Goal: Ask a question

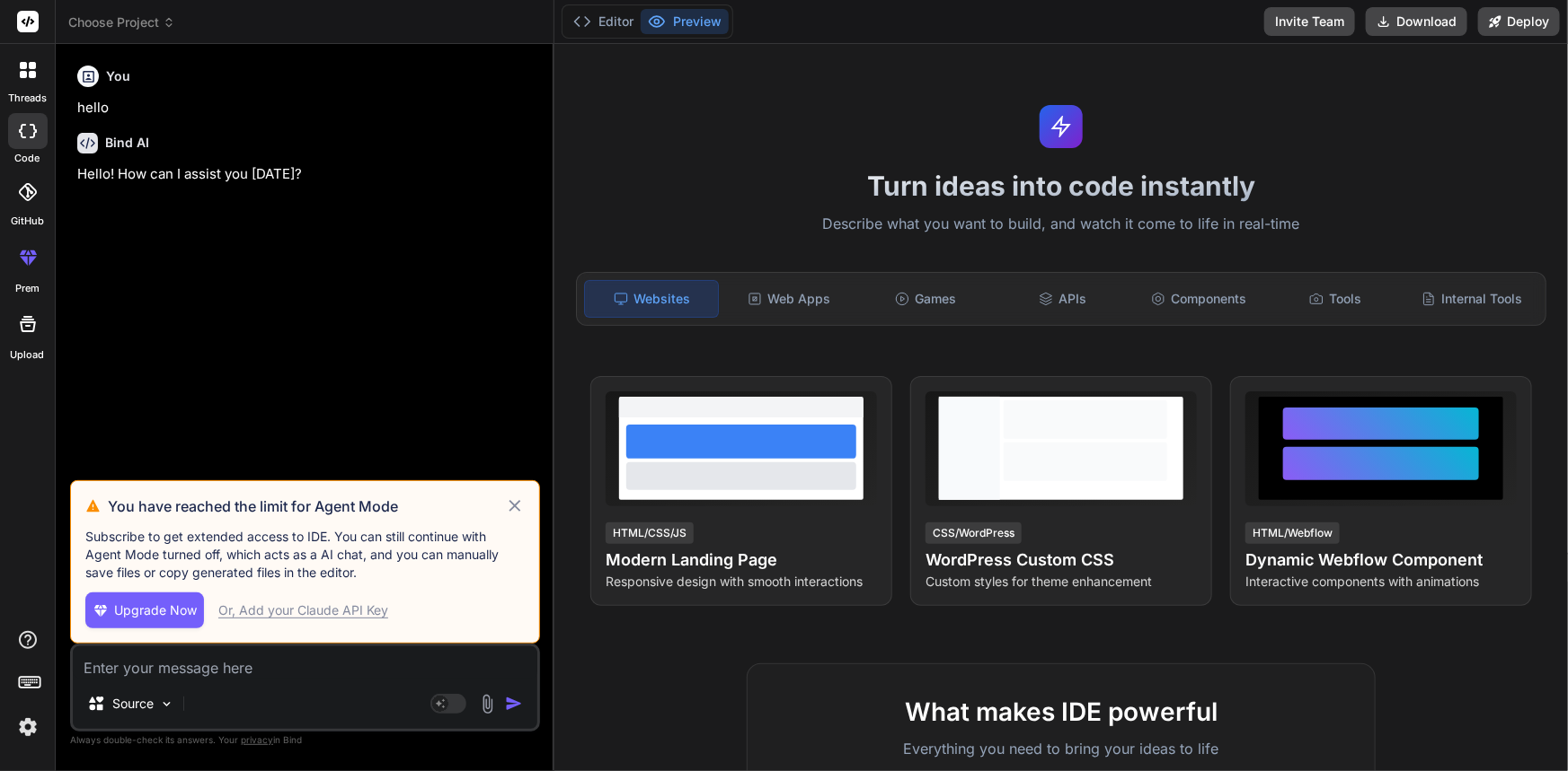
click at [511, 507] on icon at bounding box center [515, 507] width 20 height 21
type textarea "x"
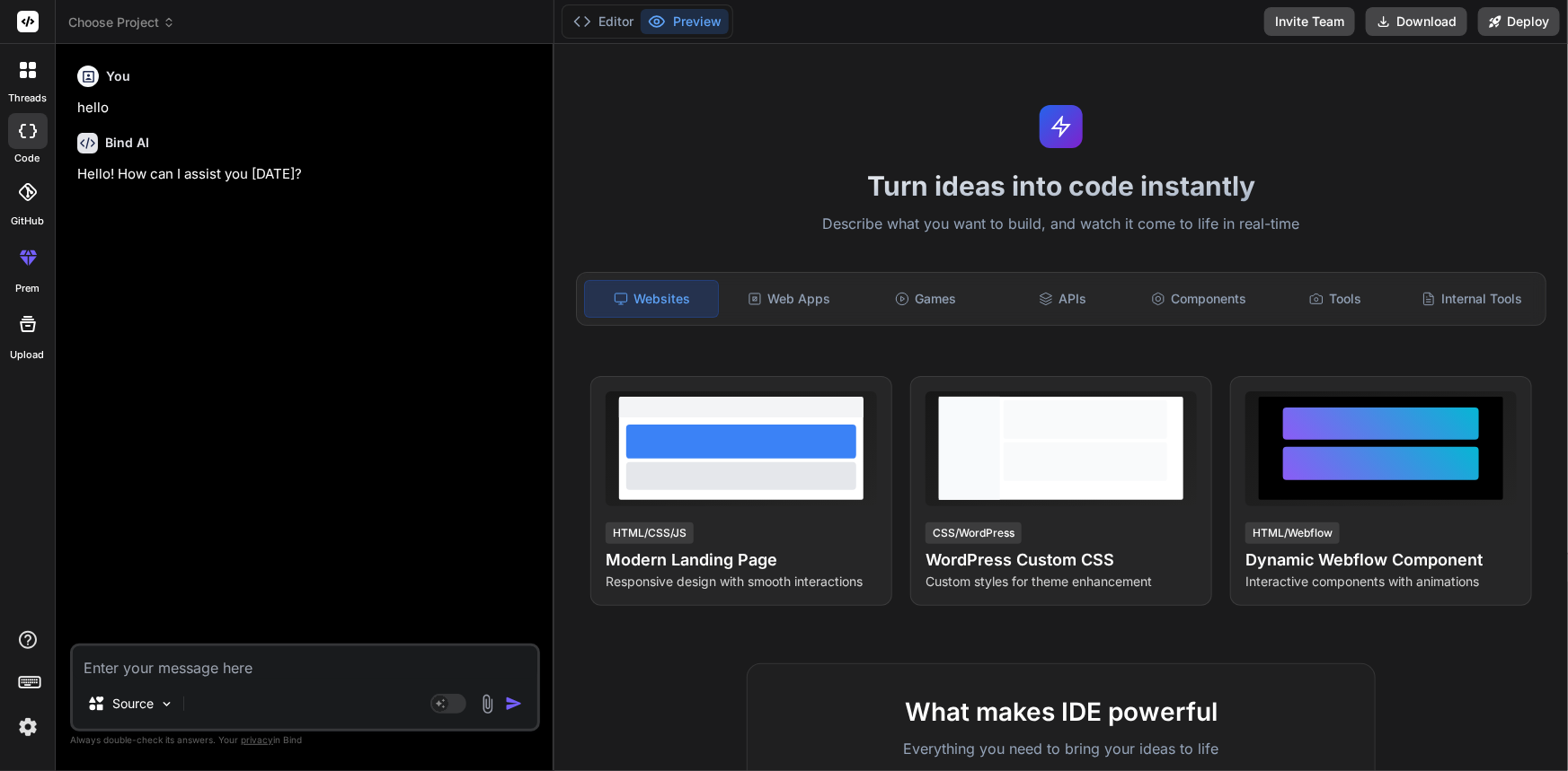
click at [294, 674] on textarea at bounding box center [304, 662] width 464 height 32
paste textarea "Found 1 deployment conflict(s). Resolving conflicts ... Deleted file '[URL]' fr…"
type textarea "Found 1 deployment conflict(s). Resolving conflicts ... Deleted file '[URL]' fr…"
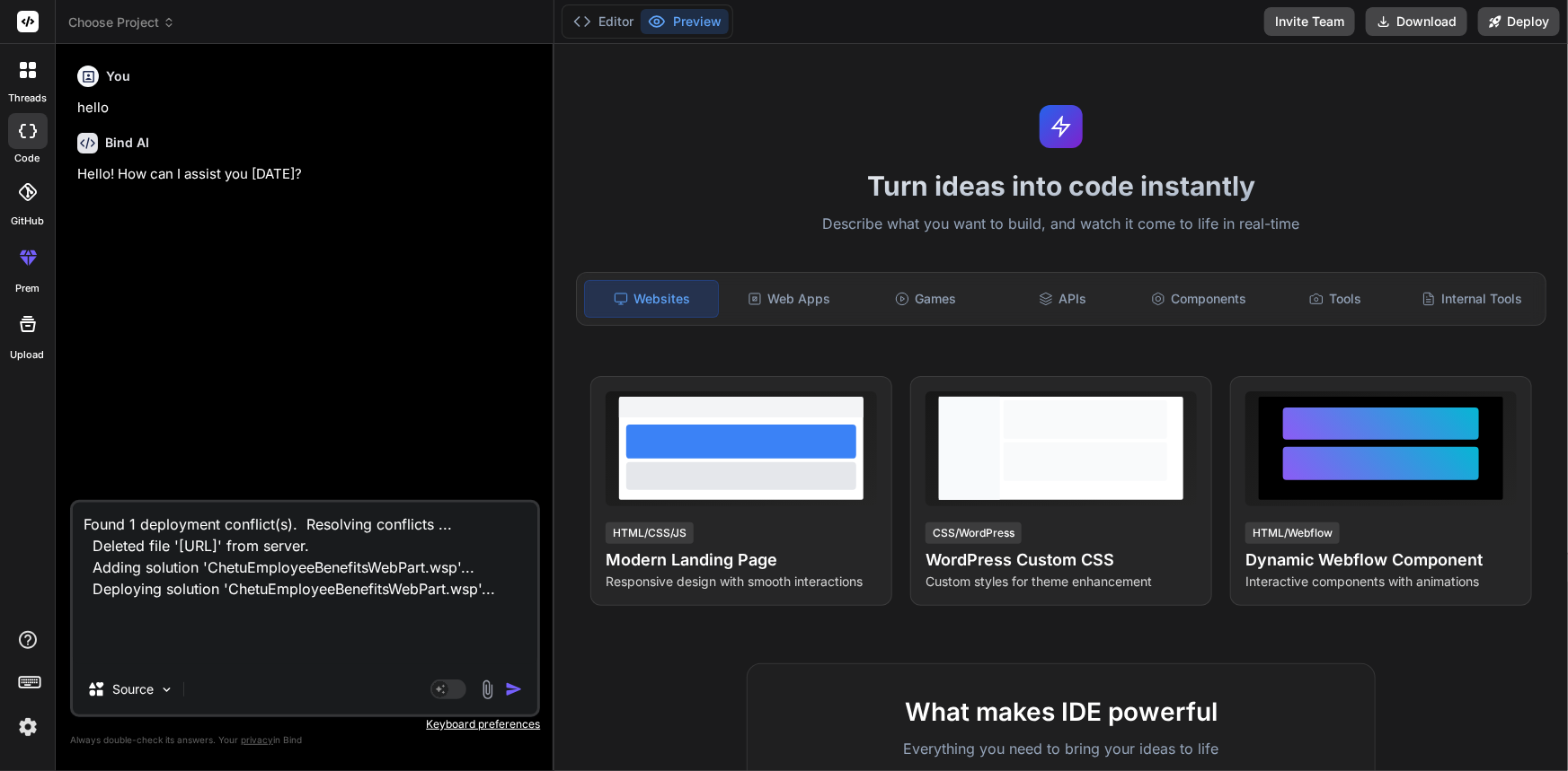
type textarea "x"
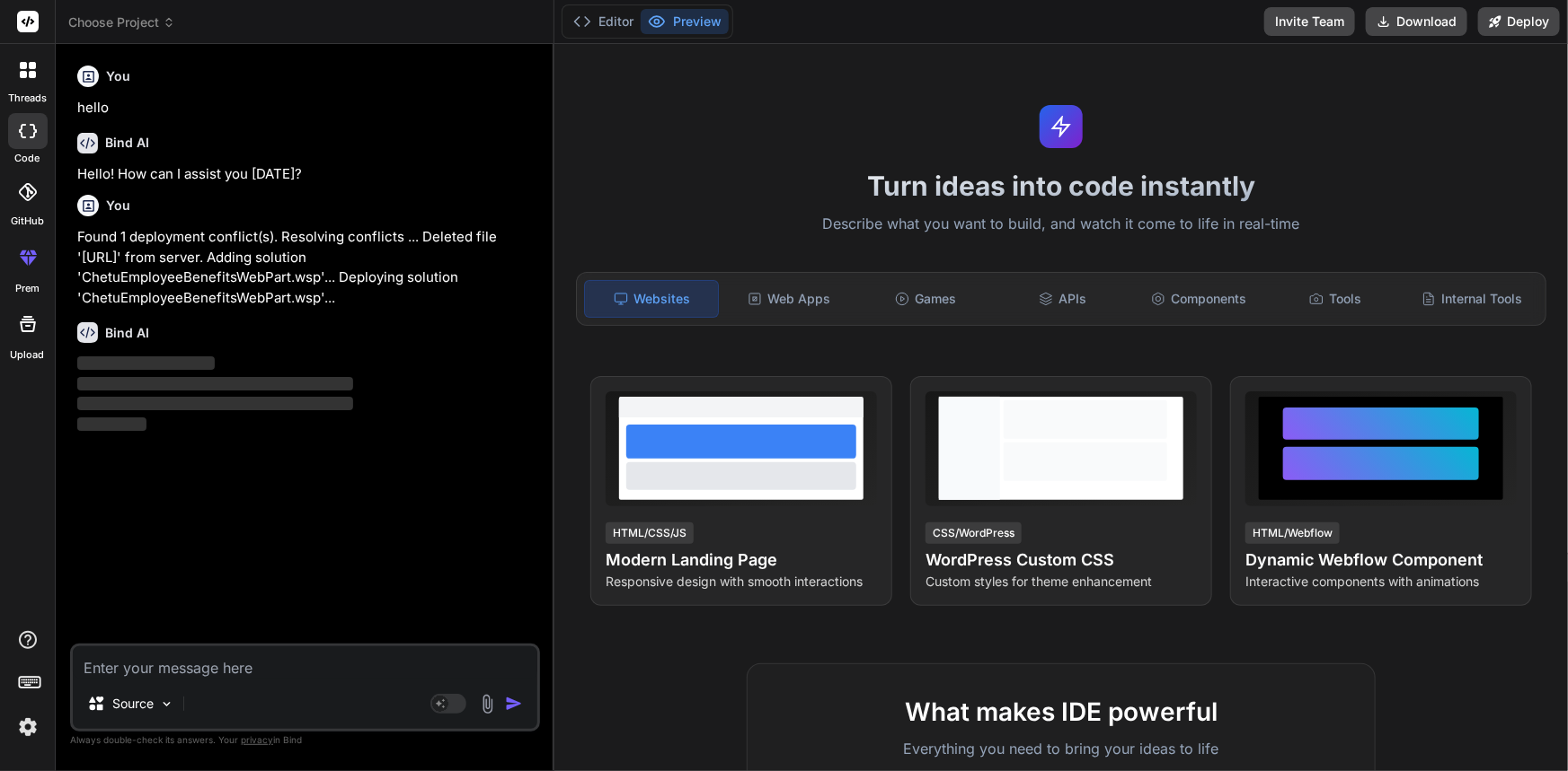
click at [557, 217] on div "Turn ideas into code instantly Describe what you want to build, and watch it co…" at bounding box center [1061, 407] width 1014 height 727
type textarea "x"
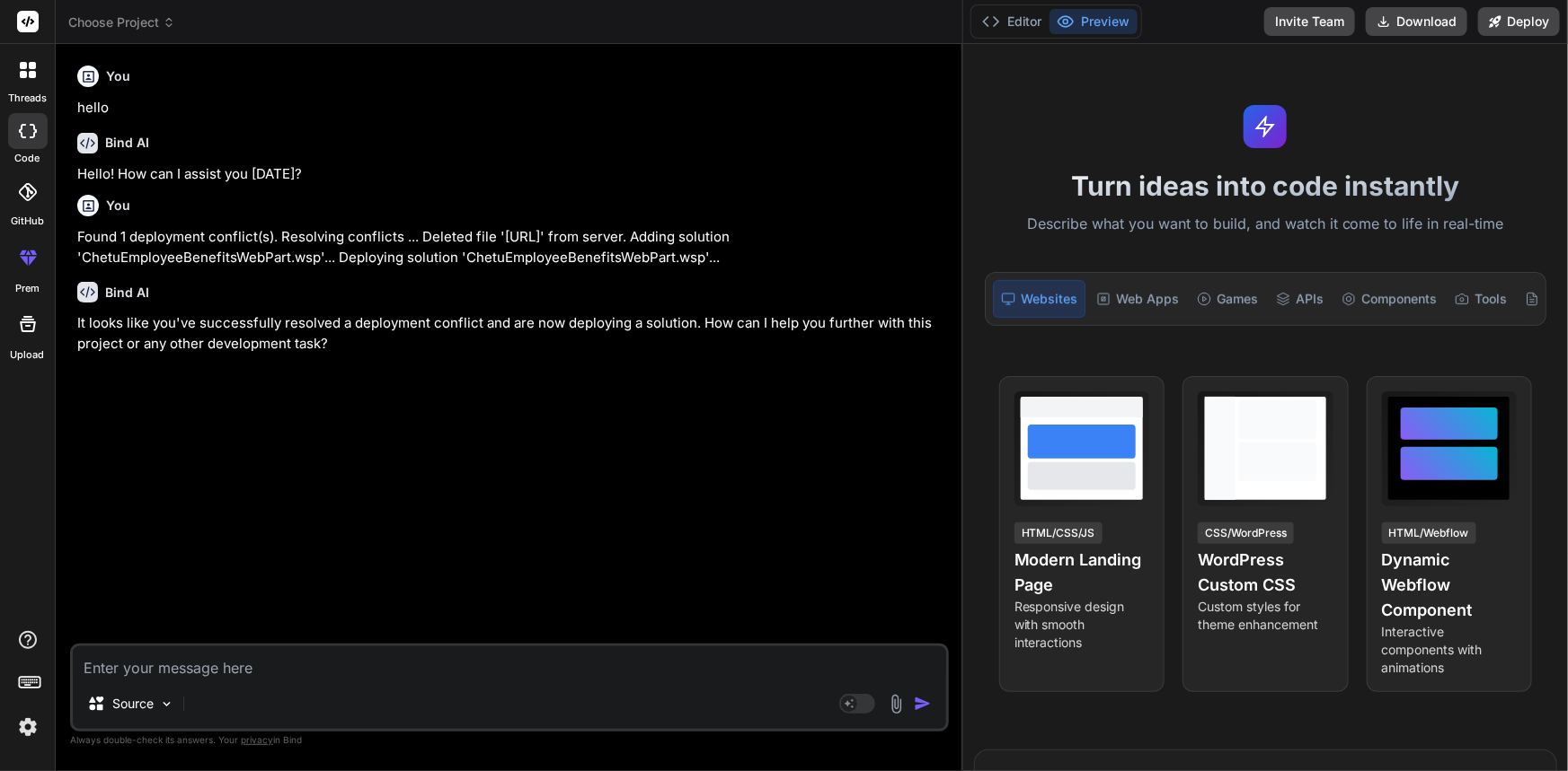
drag, startPoint x: 552, startPoint y: 224, endPoint x: 1567, endPoint y: 279, distance: 1016.5
click at [1567, 279] on div "Choose Project Created with Pixso. Bind AI Web Search Created with Pixso. Code …" at bounding box center [811, 385] width 1512 height 771
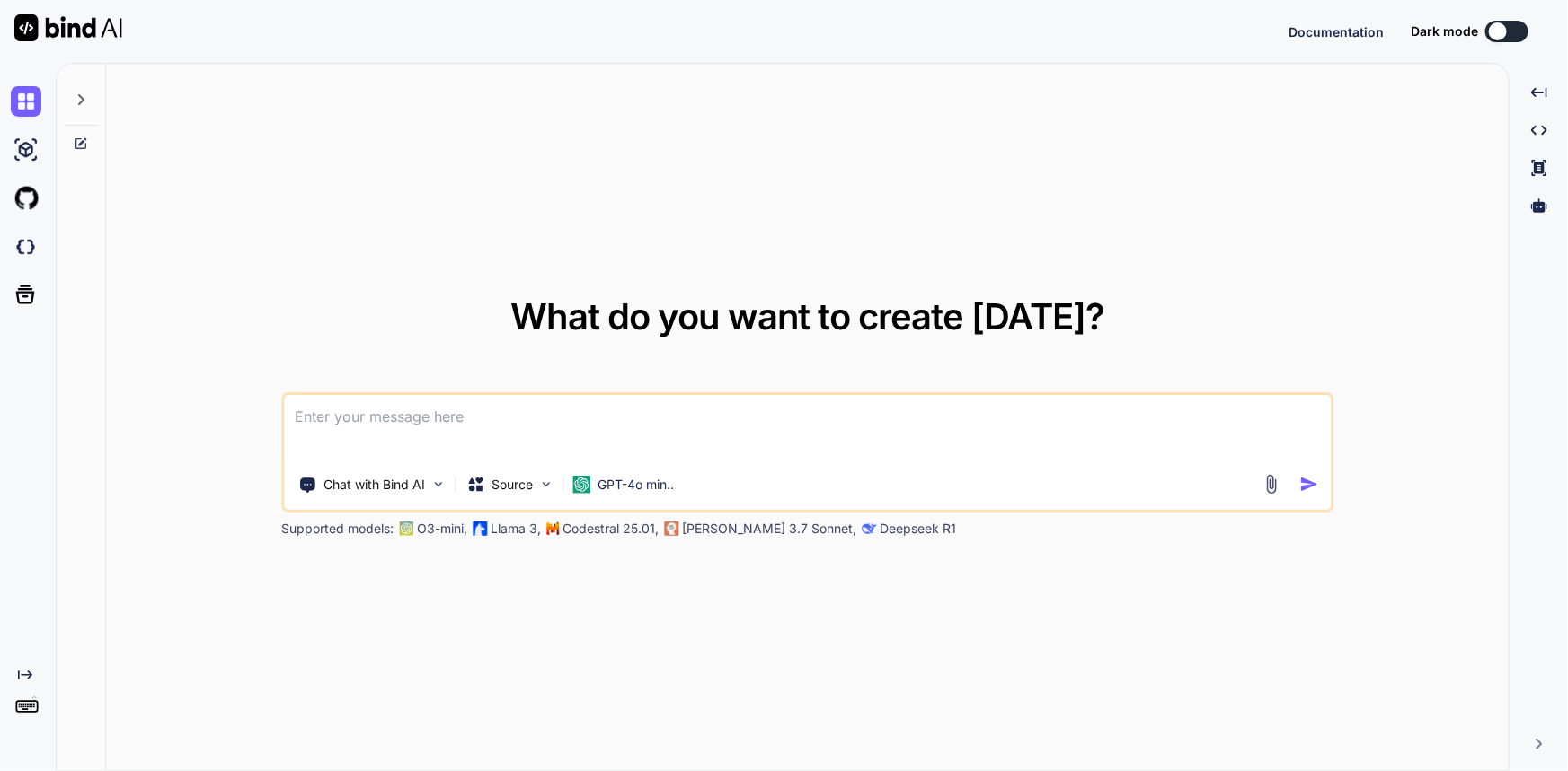
type textarea "x"
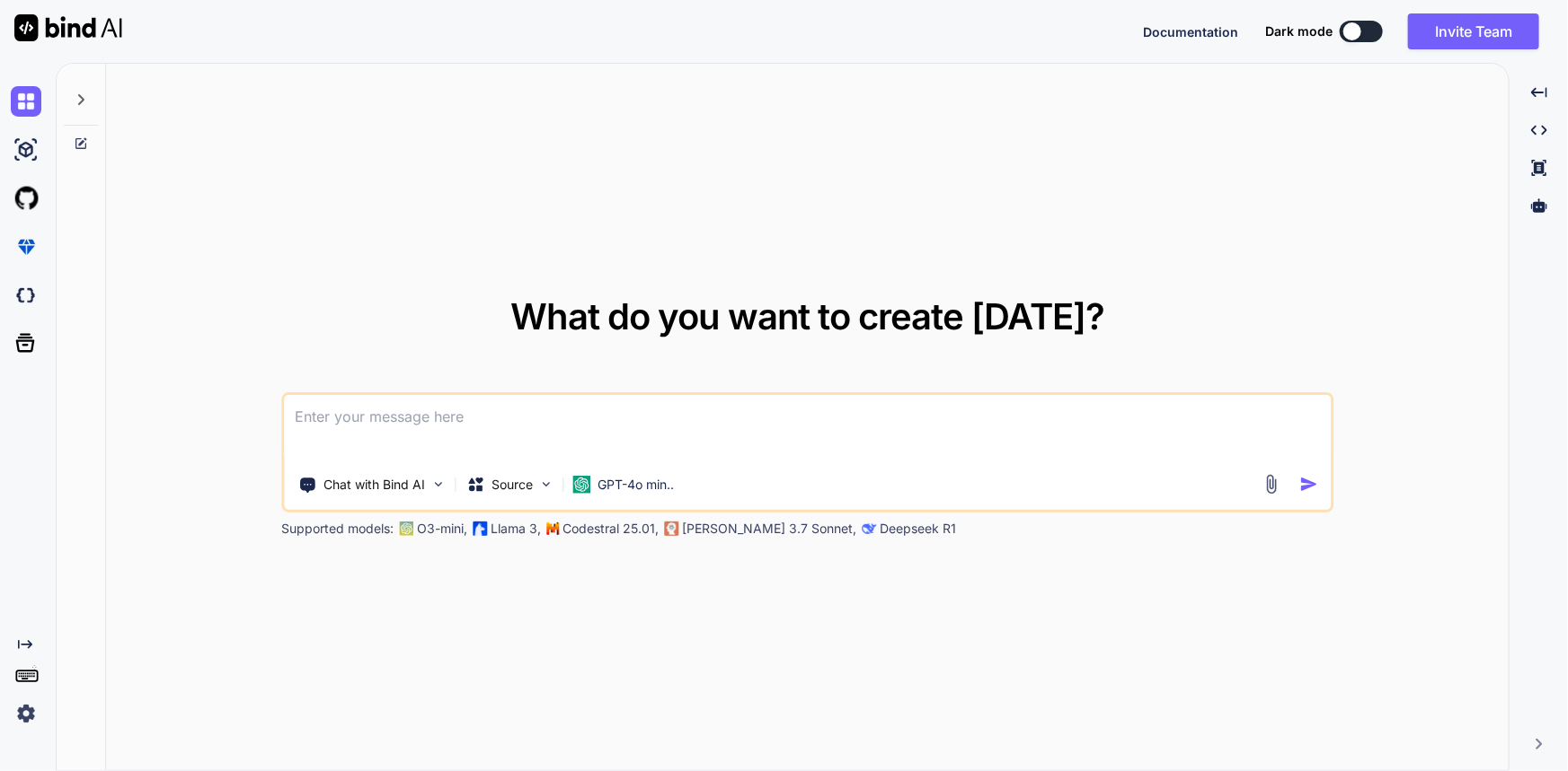
drag, startPoint x: 392, startPoint y: 435, endPoint x: 402, endPoint y: 431, distance: 10.8
click at [395, 431] on textarea at bounding box center [807, 428] width 1047 height 66
paste textarea "Found 1 deployment conflict(s). Resolving conflicts ... Deleted file '[URL]' fr…"
type textarea "Found 1 deployment conflict(s). Resolving conflicts ... Deleted file '[URL]' fr…"
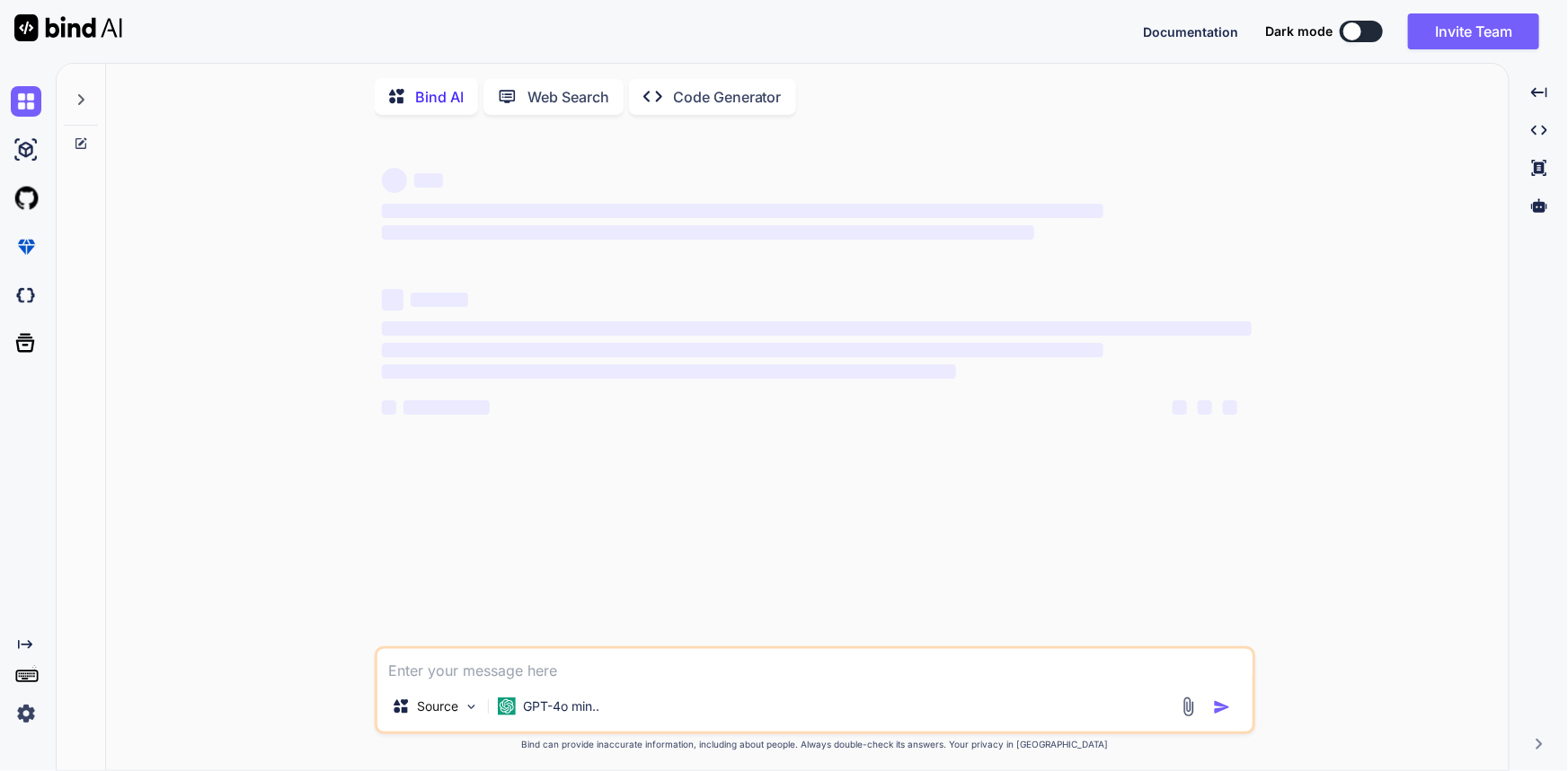
click at [28, 710] on img at bounding box center [25, 713] width 30 height 30
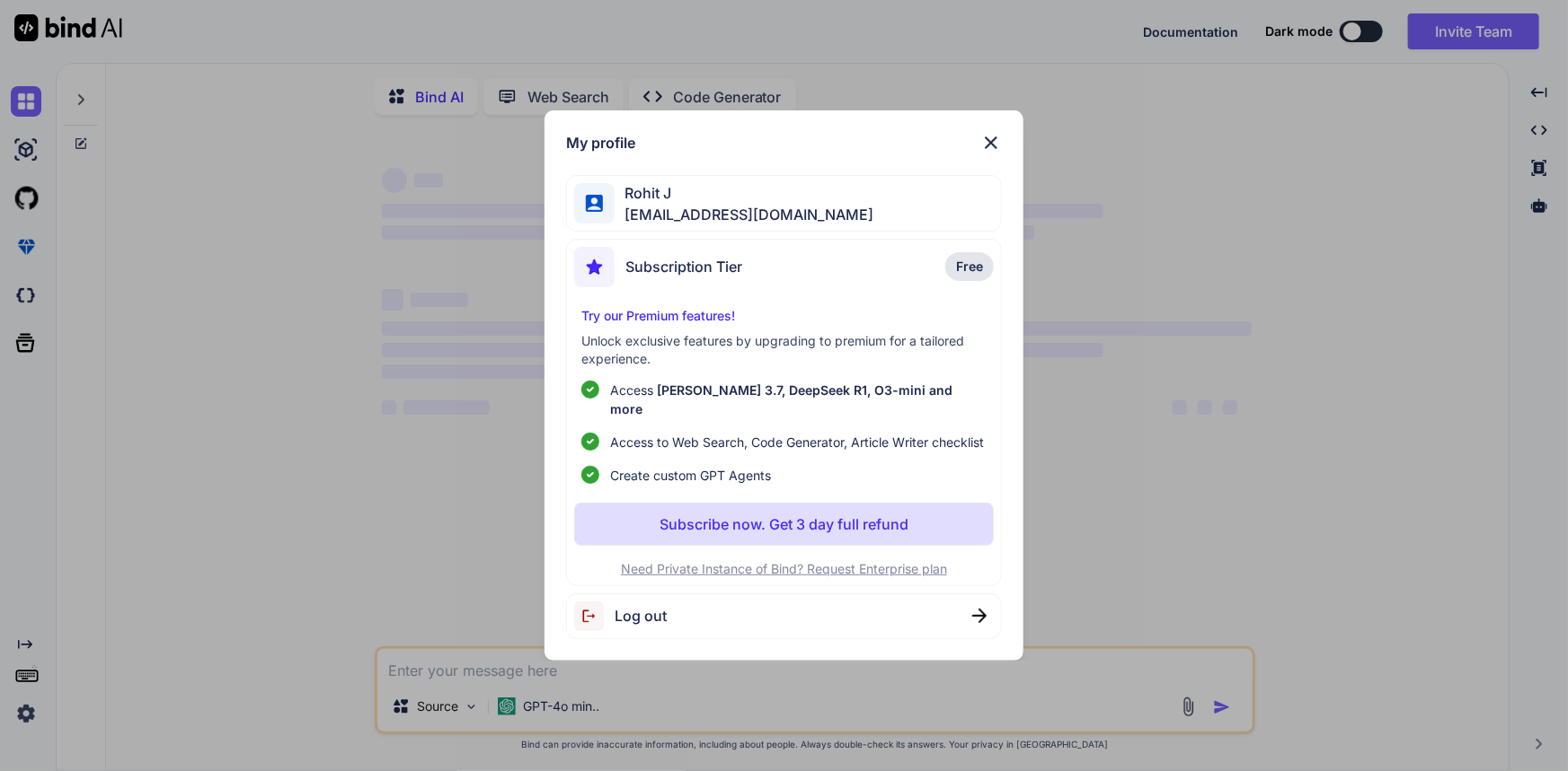
click at [997, 151] on img at bounding box center [991, 143] width 21 height 21
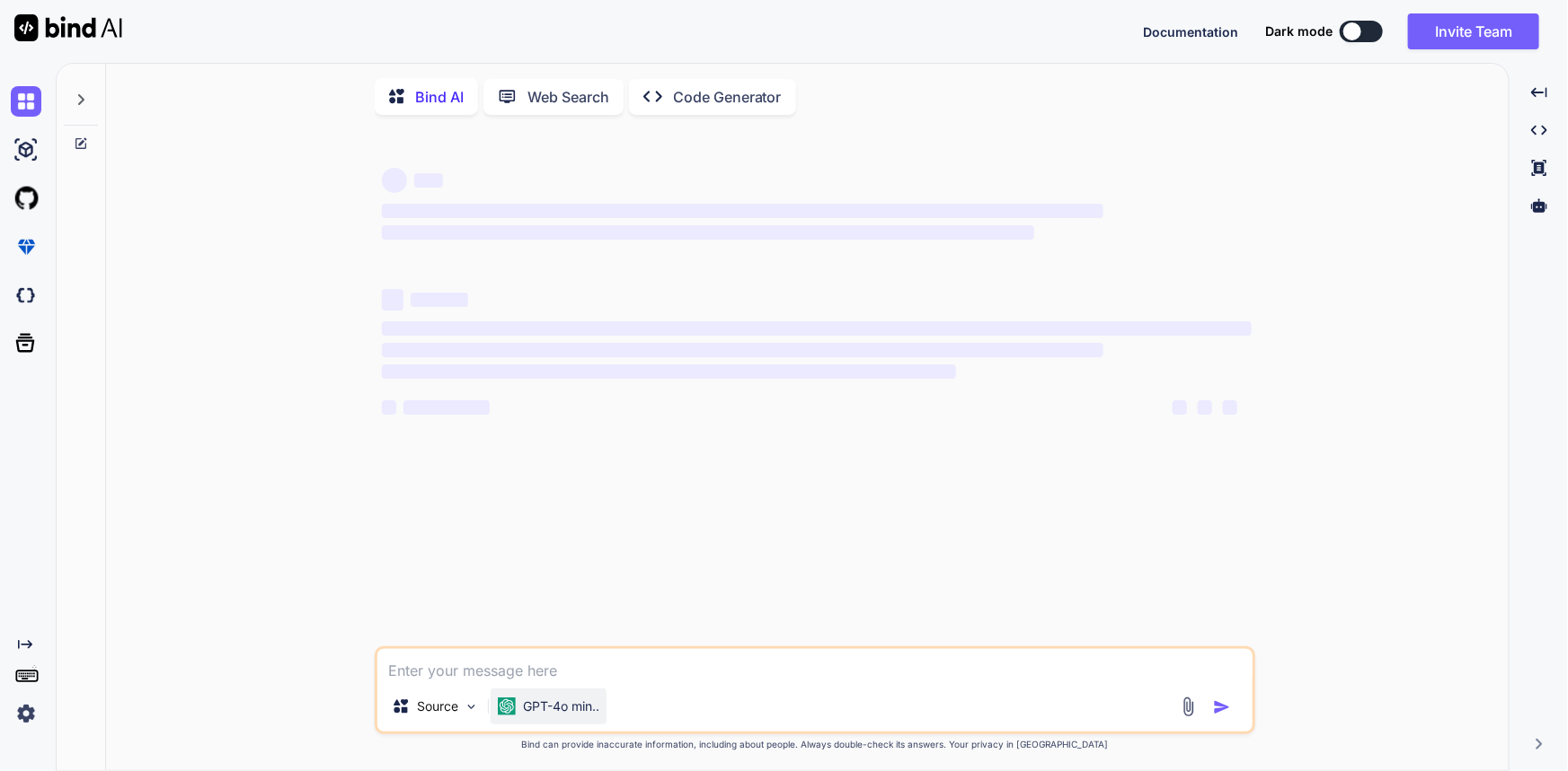
click at [551, 716] on p "GPT-4o min.." at bounding box center [560, 707] width 76 height 18
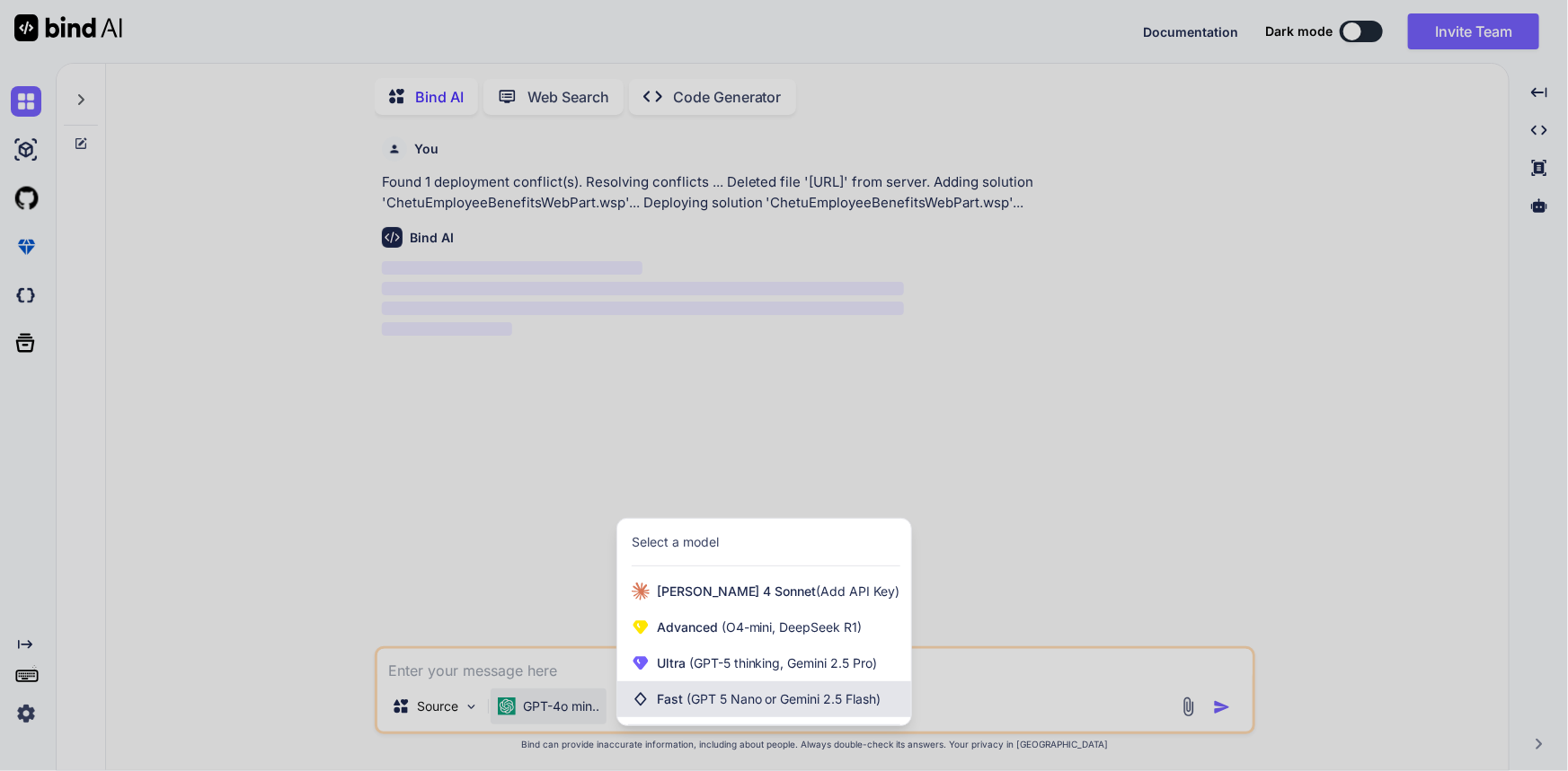
scroll to position [6, 0]
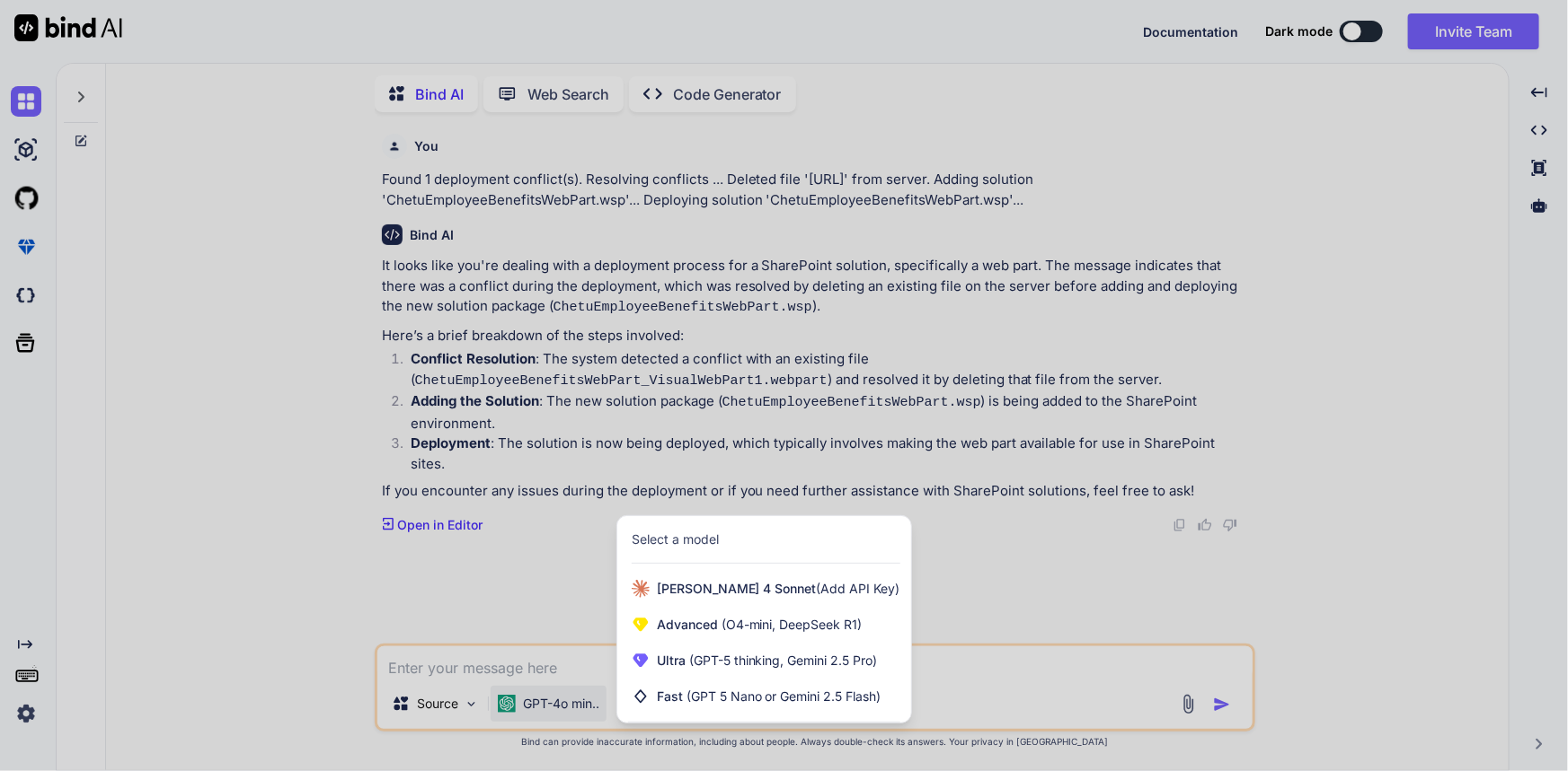
click at [730, 343] on div at bounding box center [784, 385] width 1568 height 771
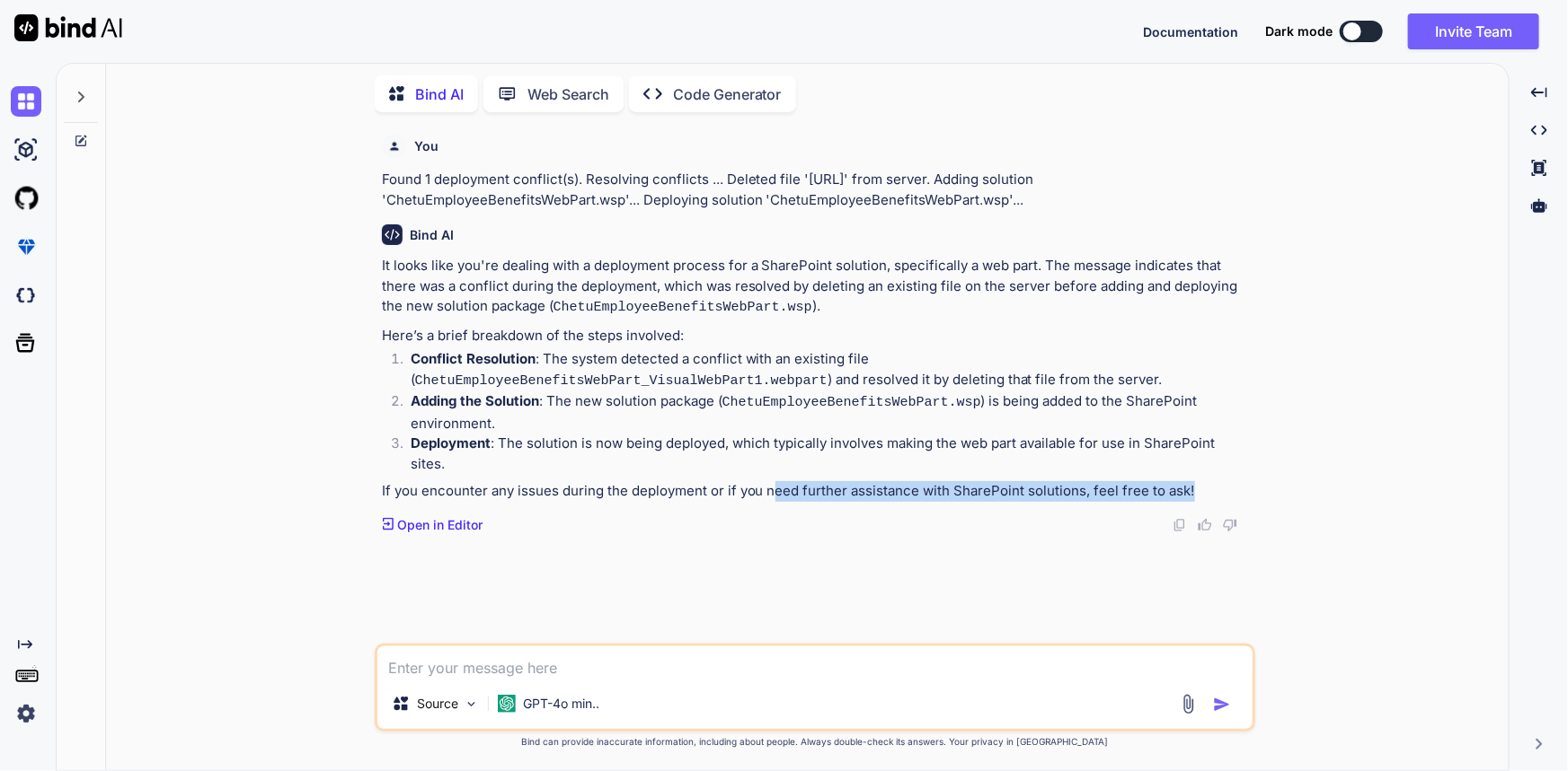
drag, startPoint x: 992, startPoint y: 482, endPoint x: 1204, endPoint y: 480, distance: 212.0
click at [1204, 480] on div "It looks like you're dealing with a deployment process for a SharePoint solutio…" at bounding box center [816, 378] width 870 height 246
click at [1211, 482] on div "It looks like you're dealing with a deployment process for a SharePoint solutio…" at bounding box center [816, 378] width 870 height 246
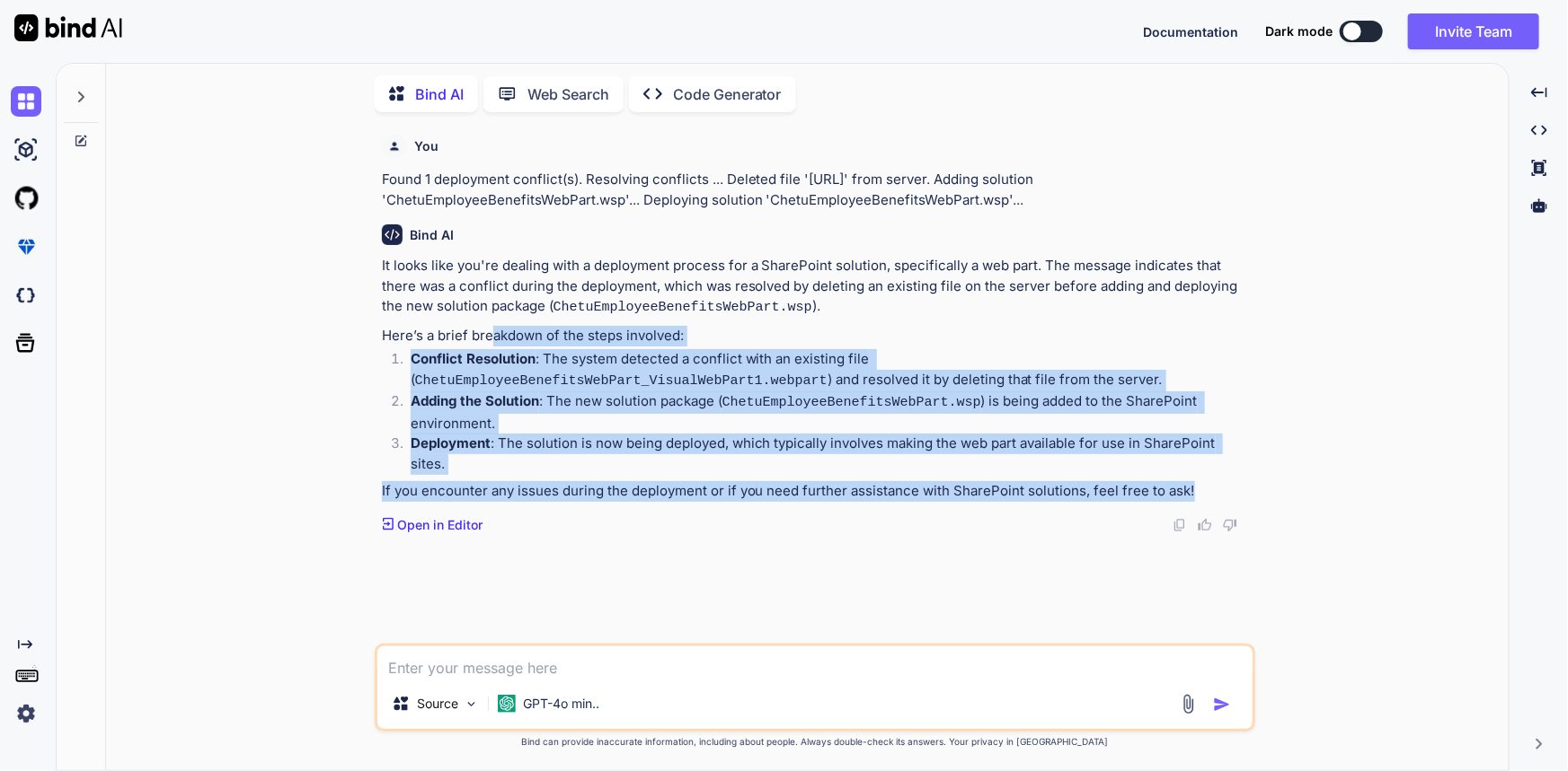
drag, startPoint x: 1196, startPoint y: 491, endPoint x: 491, endPoint y: 337, distance: 721.6
click at [491, 337] on div "It looks like you're dealing with a deployment process for a SharePoint solutio…" at bounding box center [816, 378] width 870 height 246
click at [789, 498] on p "If you encounter any issues during the deployment or if you need further assist…" at bounding box center [816, 491] width 870 height 20
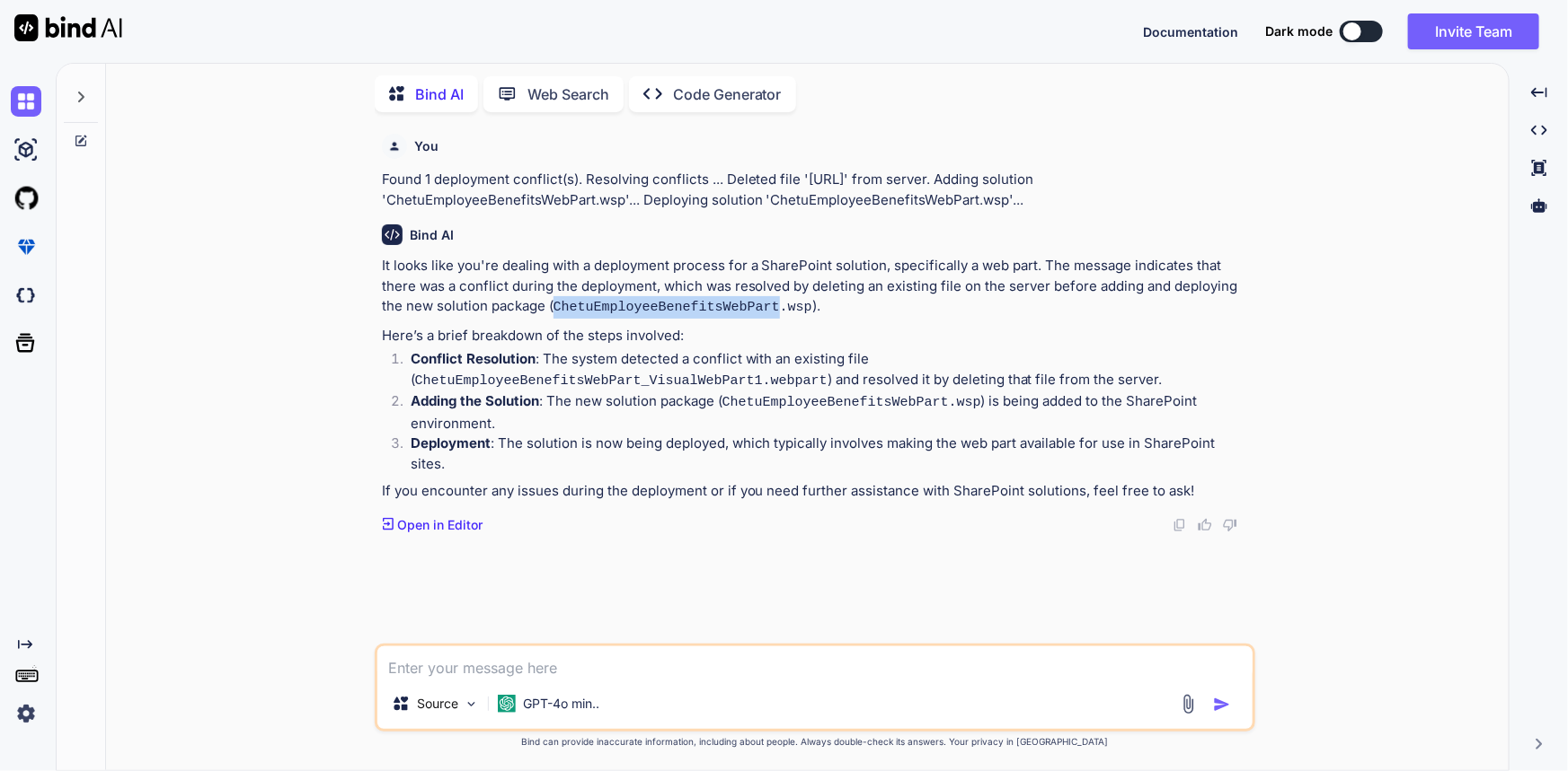
drag, startPoint x: 758, startPoint y: 323, endPoint x: 552, endPoint y: 329, distance: 206.1
click at [552, 319] on p "It looks like you're dealing with a deployment process for a SharePoint solutio…" at bounding box center [816, 287] width 870 height 63
click at [554, 315] on code "ChetuEmployeeBenefitsWebPart.wsp" at bounding box center [683, 307] width 259 height 16
